Goal: Stay updated

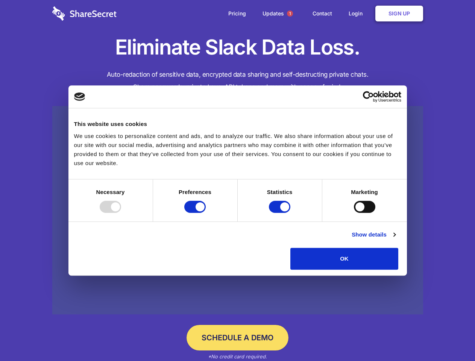
click at [121, 213] on div at bounding box center [110, 207] width 21 height 12
click at [206, 213] on input "Preferences" at bounding box center [194, 207] width 21 height 12
checkbox input "false"
click at [280, 213] on input "Statistics" at bounding box center [279, 207] width 21 height 12
checkbox input "false"
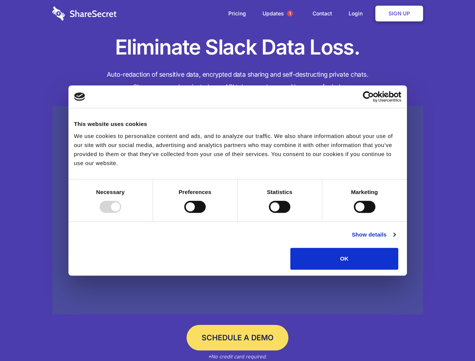
click at [354, 213] on input "Marketing" at bounding box center [364, 207] width 21 height 12
checkbox input "true"
click at [395, 239] on link "Show details" at bounding box center [373, 234] width 44 height 9
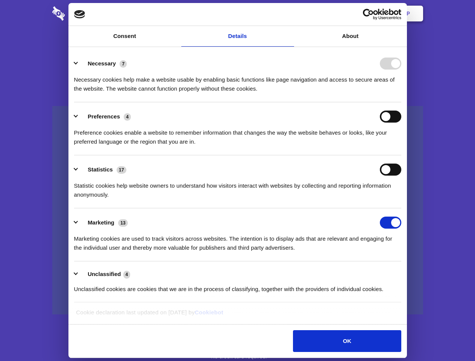
click at [404, 272] on ul "Necessary 7 Necessary cookies help make a website usable by enabling basic func…" at bounding box center [237, 175] width 334 height 253
click at [289, 14] on span "1" at bounding box center [290, 14] width 6 height 6
